Goal: Information Seeking & Learning: Find specific fact

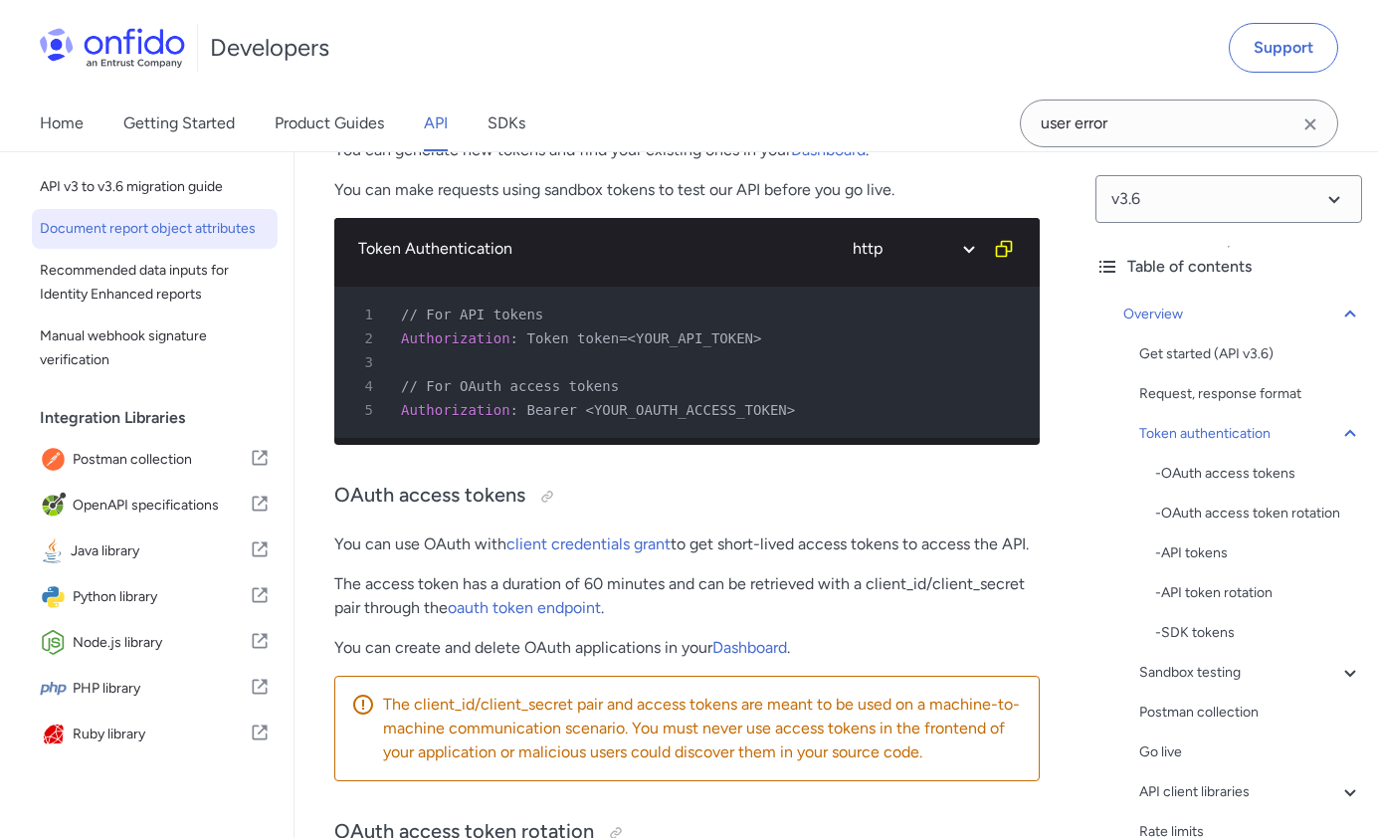
scroll to position [278, 0]
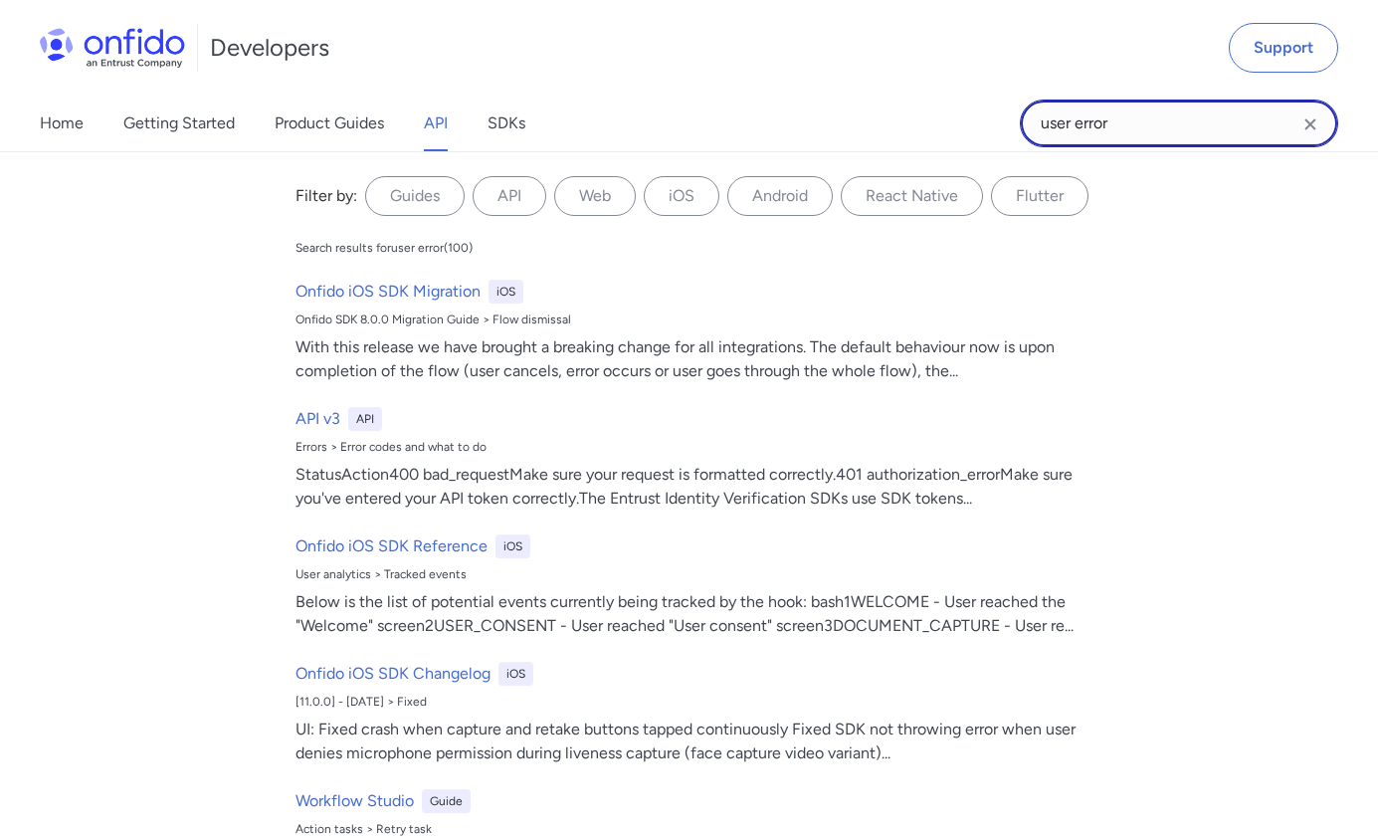
drag, startPoint x: 1073, startPoint y: 124, endPoint x: 1041, endPoint y: 122, distance: 31.9
click at [1041, 122] on input "user error" at bounding box center [1179, 123] width 318 height 48
type input "error"
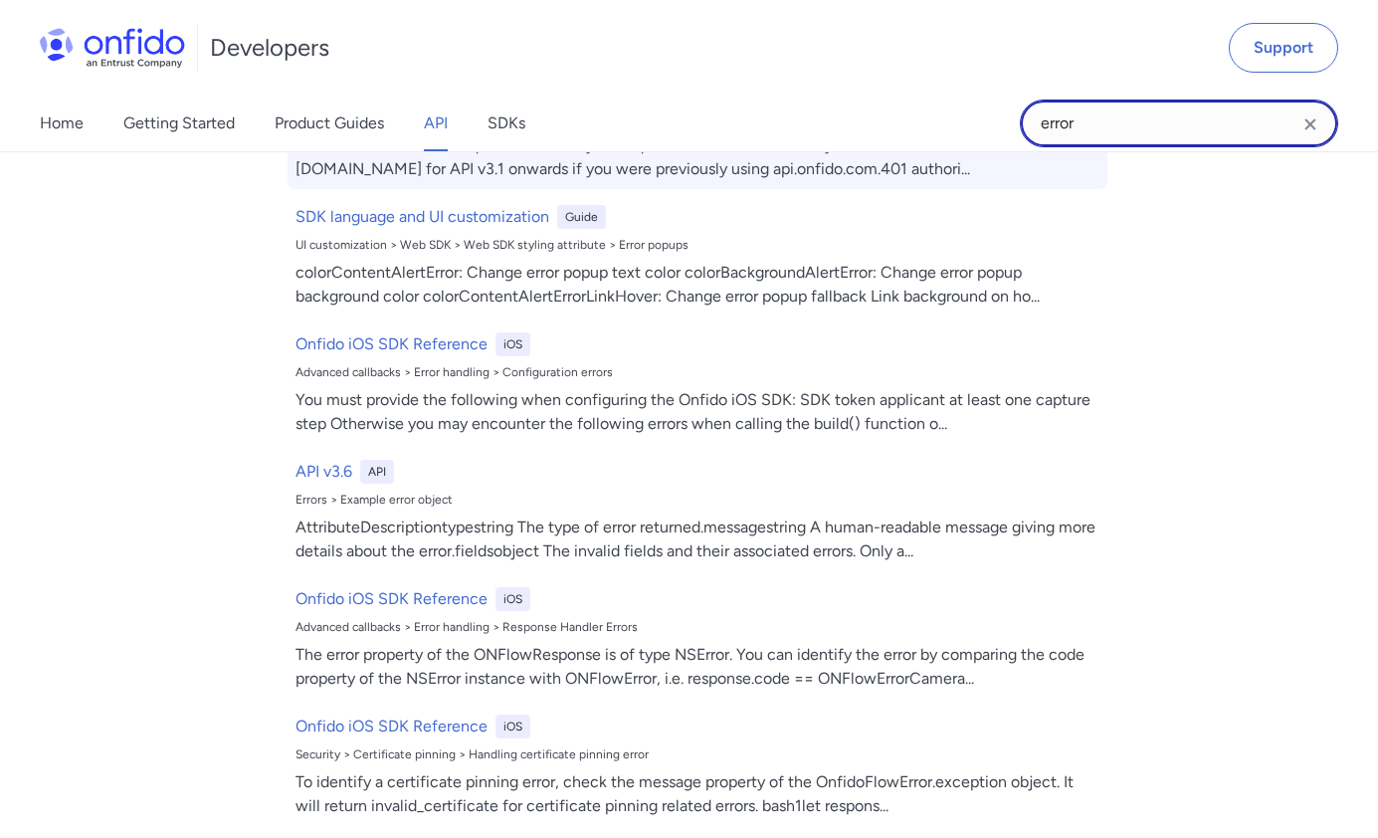
scroll to position [667, 0]
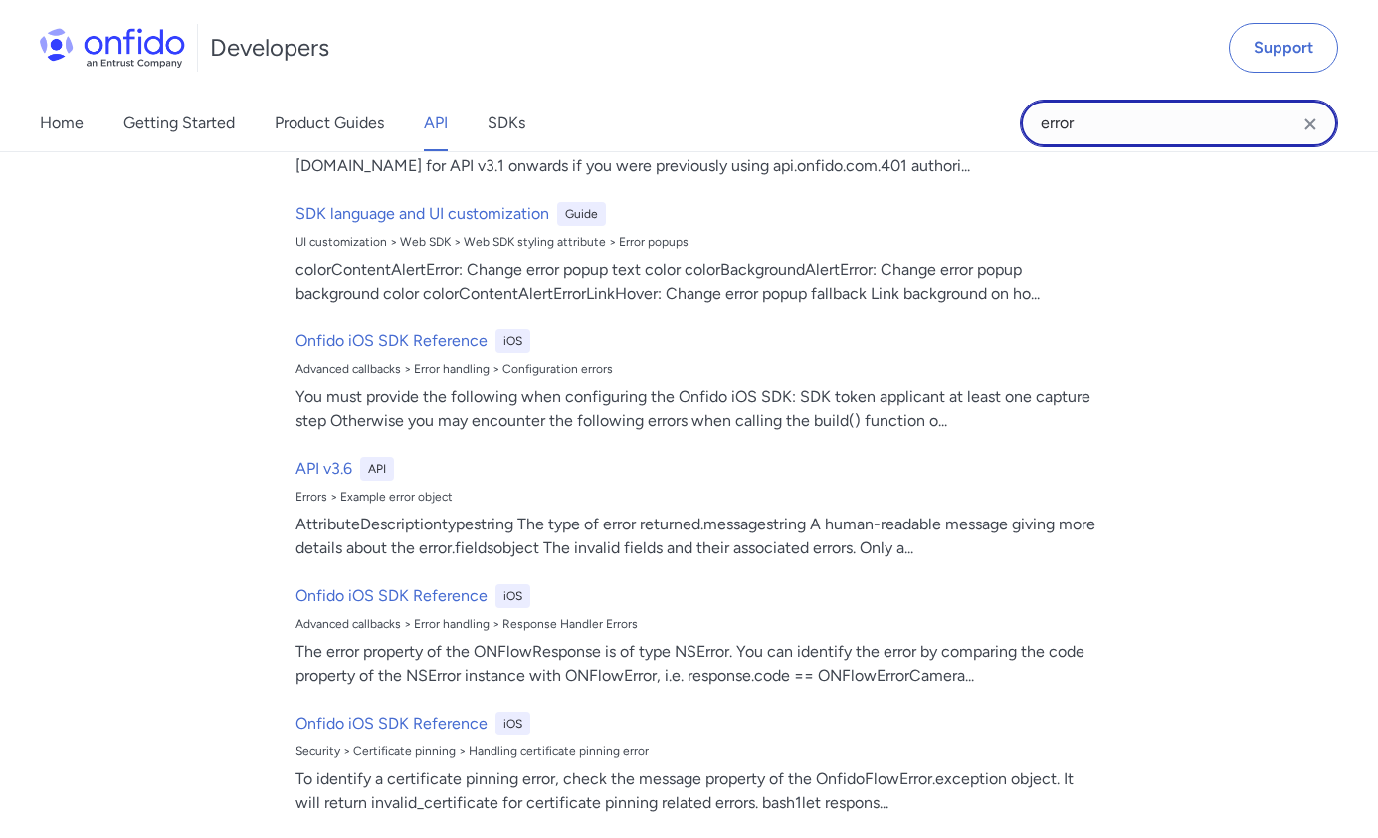
drag, startPoint x: 1100, startPoint y: 122, endPoint x: 1015, endPoint y: 122, distance: 85.6
click at [1015, 122] on div "Home Getting Started Product Guides API SDKs error error Filter by: Guides API …" at bounding box center [689, 124] width 1378 height 56
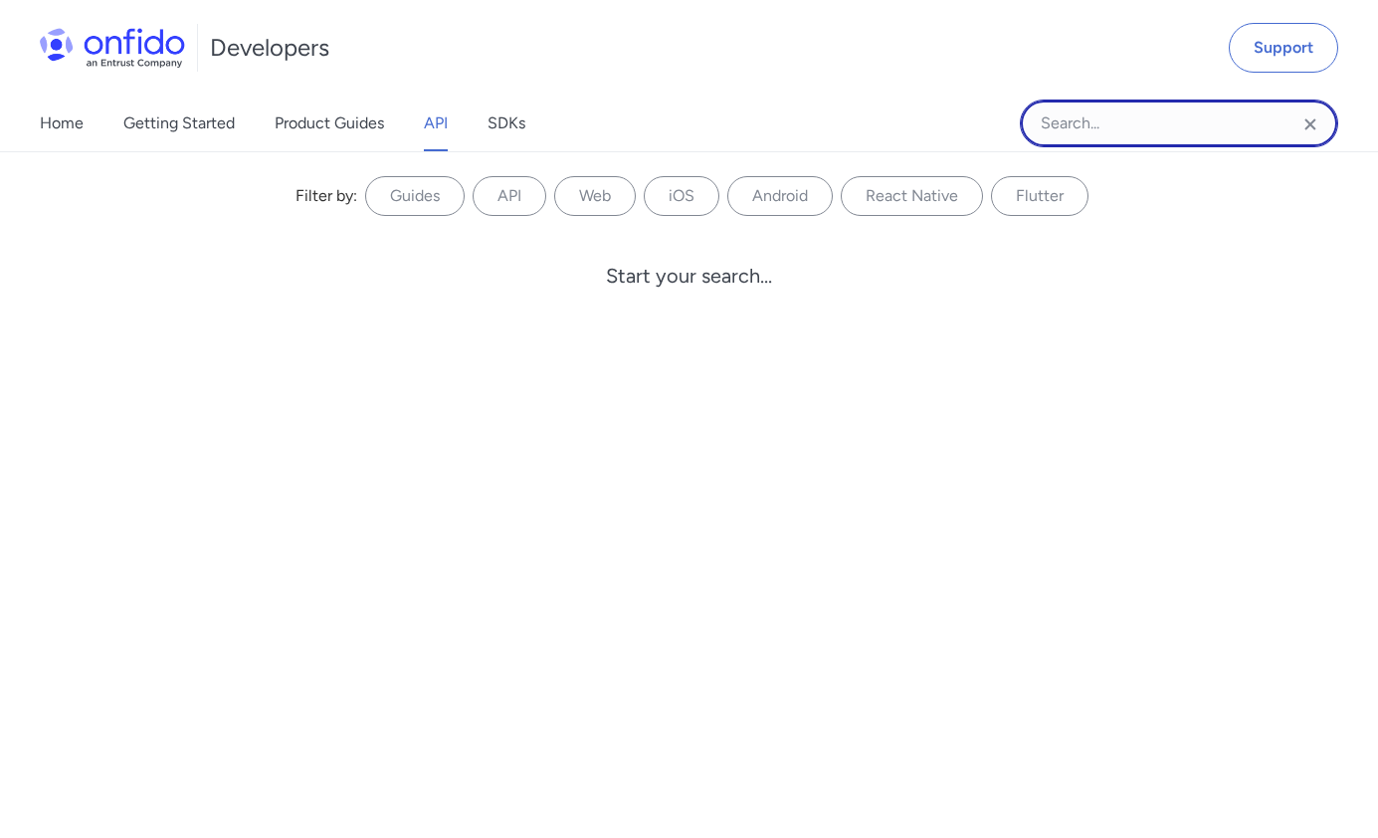
paste input "Unable to retrieve or access required user permissions"
type input "Unable to retrieve or access required user permissions"
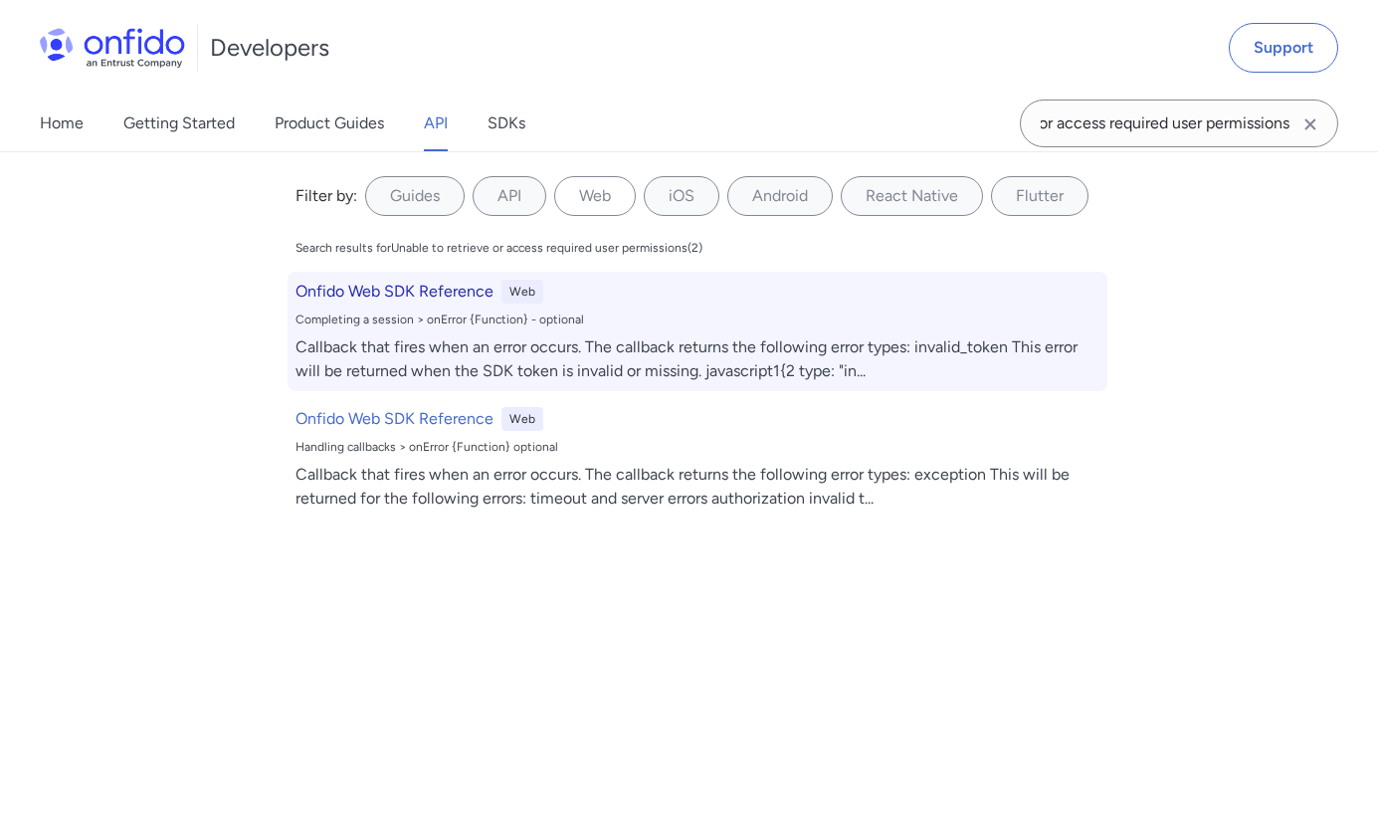
scroll to position [0, 0]
click at [449, 292] on h6 "Onfido Web SDK Reference" at bounding box center [394, 292] width 198 height 24
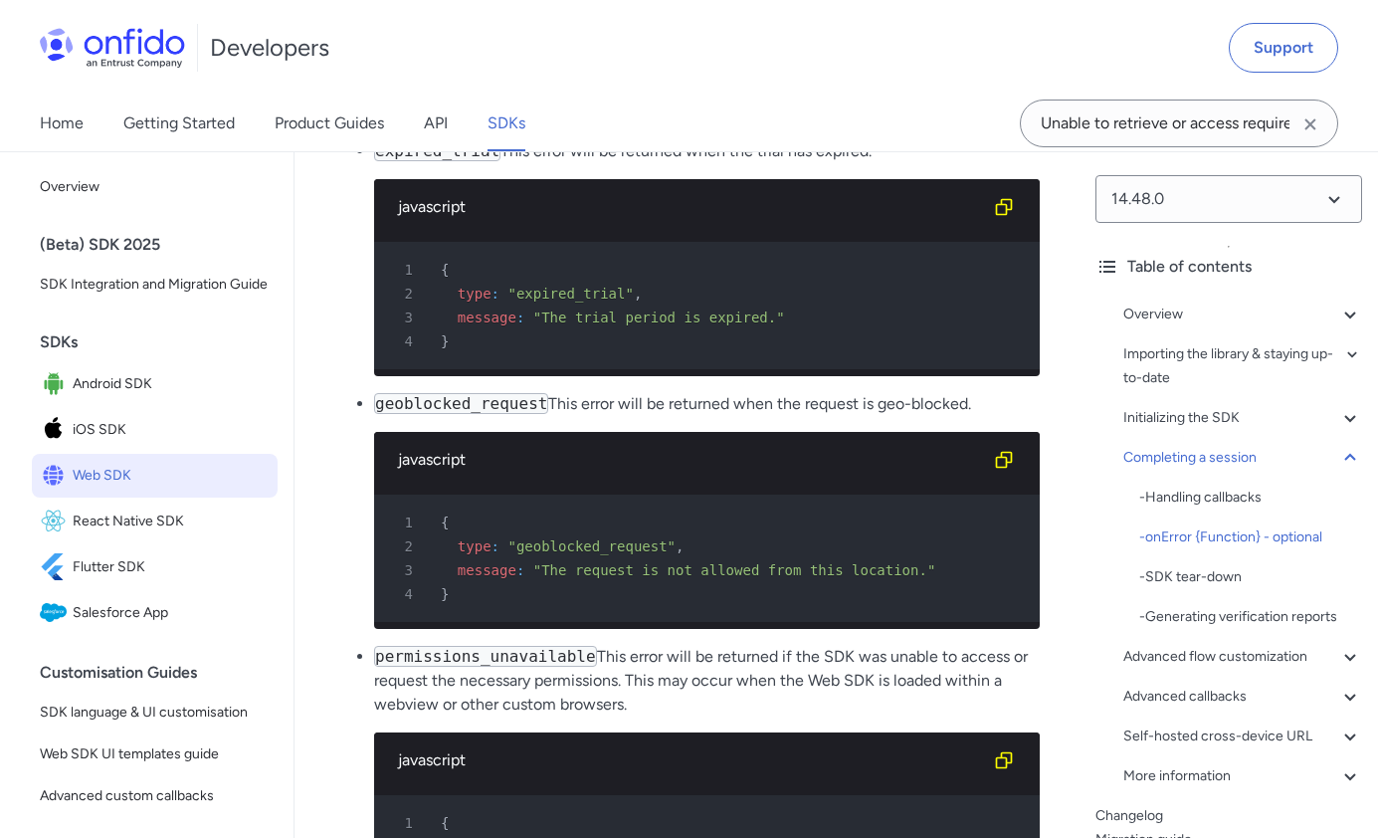
scroll to position [23076, 0]
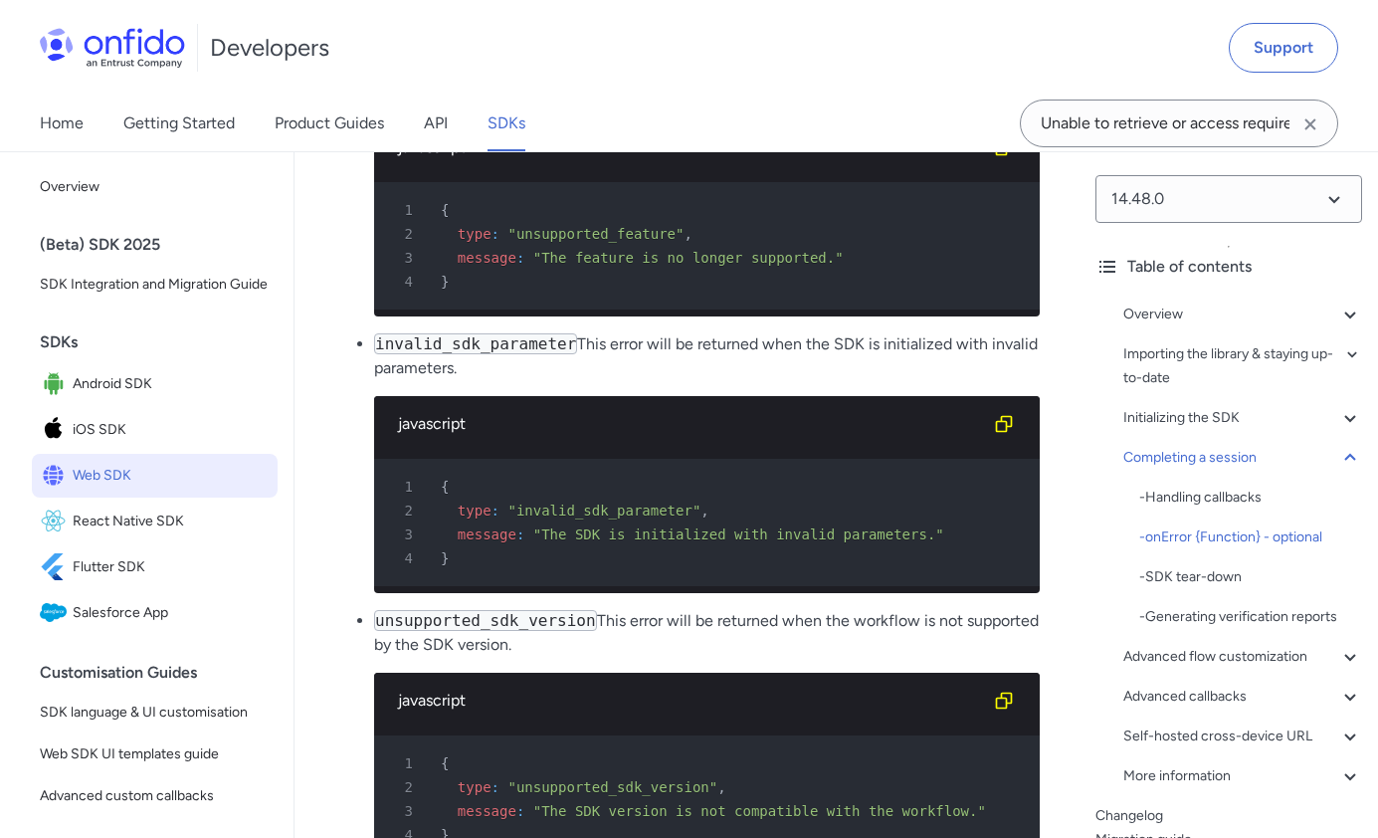
drag, startPoint x: 635, startPoint y: 254, endPoint x: 460, endPoint y: 252, distance: 175.1
drag, startPoint x: 375, startPoint y: 253, endPoint x: 635, endPoint y: 246, distance: 259.8
